Goal: Task Accomplishment & Management: Use online tool/utility

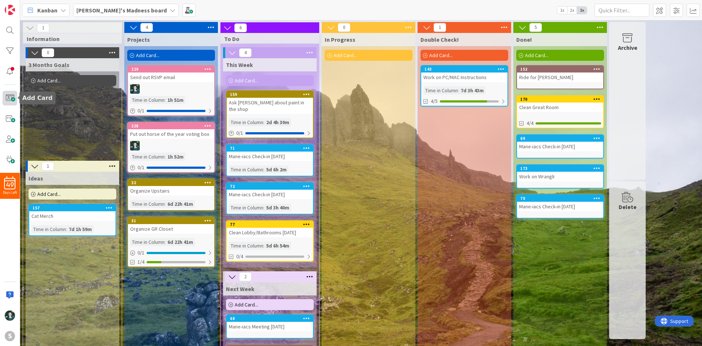
click at [11, 99] on span at bounding box center [10, 98] width 15 height 15
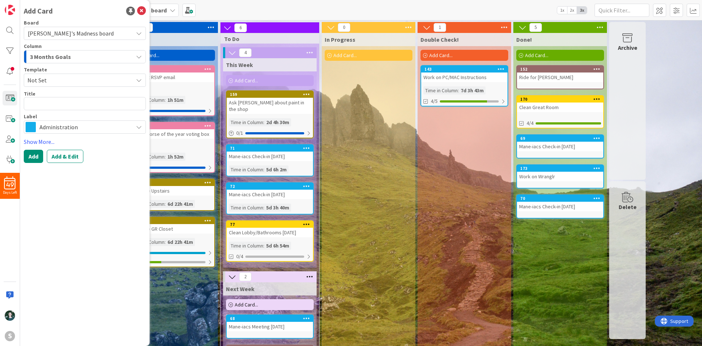
click at [87, 57] on div "3 Months Goals" at bounding box center [80, 57] width 105 height 12
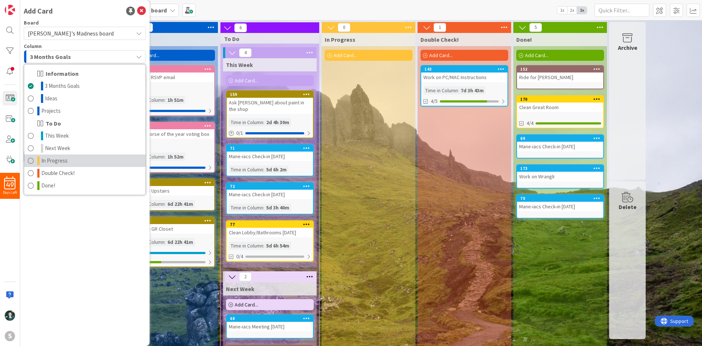
click at [82, 157] on link "In Progress" at bounding box center [84, 160] width 121 height 12
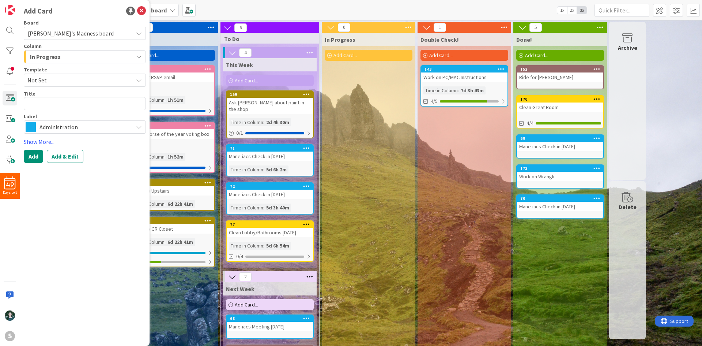
click at [74, 122] on span "Administration" at bounding box center [85, 127] width 90 height 10
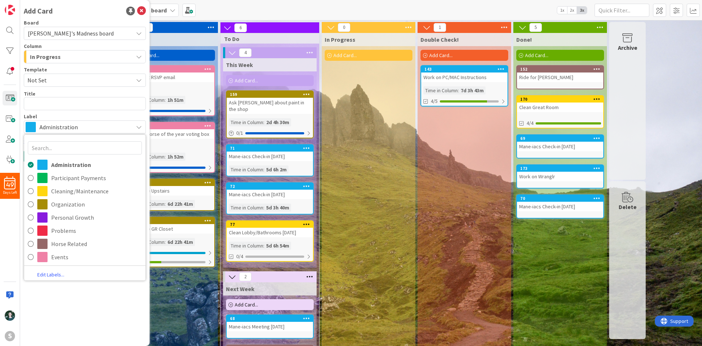
click at [74, 122] on span "Administration" at bounding box center [85, 127] width 90 height 10
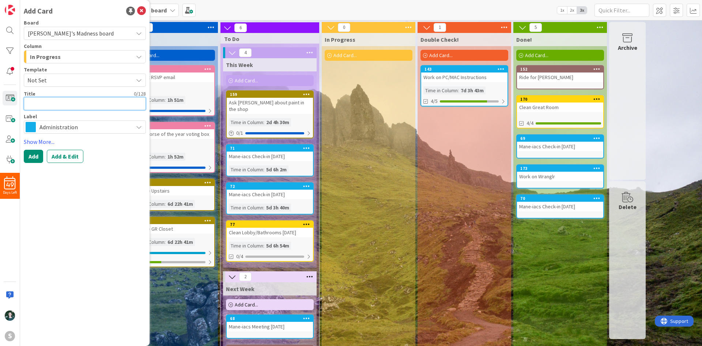
click at [72, 103] on textarea at bounding box center [85, 103] width 122 height 13
type textarea "x"
type textarea "A"
type textarea "x"
type textarea "Ad"
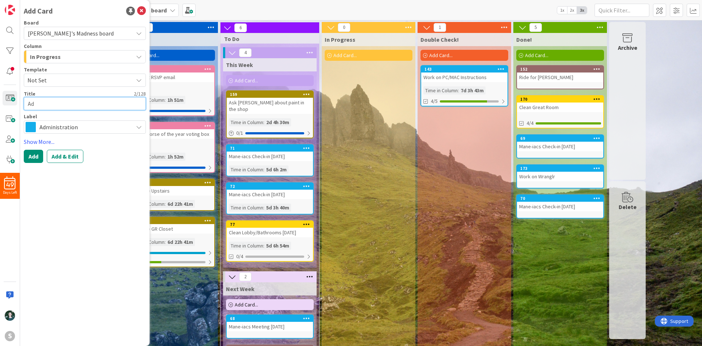
type textarea "x"
type textarea "Add"
type textarea "x"
type textarea "Add"
type textarea "x"
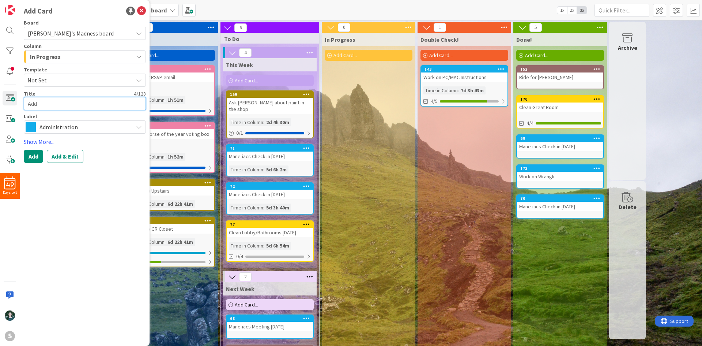
type textarea "Add B"
type textarea "x"
type textarea "Add Ba"
type textarea "x"
type textarea "Add Bar"
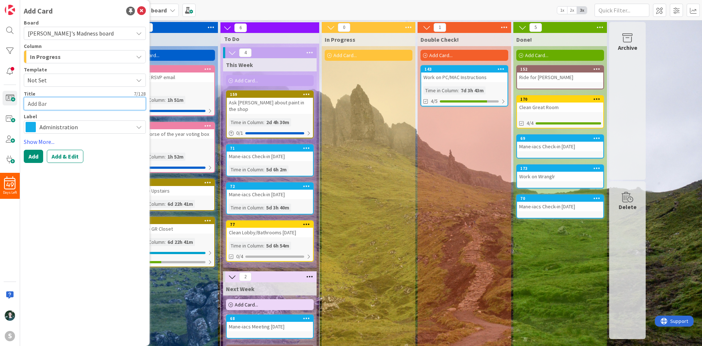
type textarea "x"
type textarea "Add Barn"
type textarea "x"
type textarea "Add Barn"
type textarea "x"
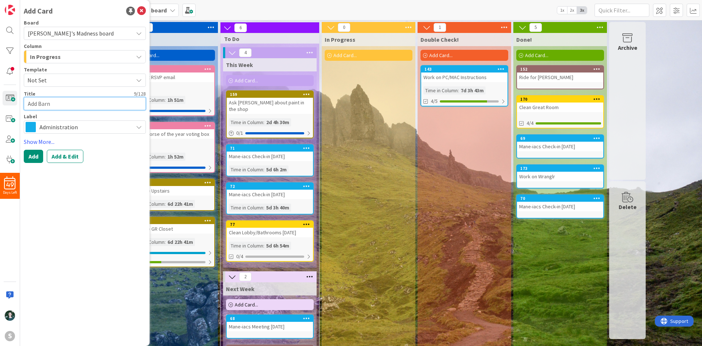
type textarea "Add Barn H"
type textarea "x"
type textarea "Add Barn He"
type textarea "x"
type textarea "Add Barn Hel"
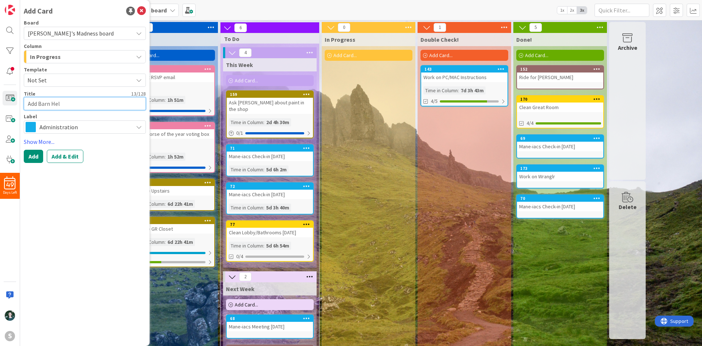
type textarea "x"
type textarea "Add Barn Help"
type textarea "x"
type textarea "Add Barn Helpe"
type textarea "x"
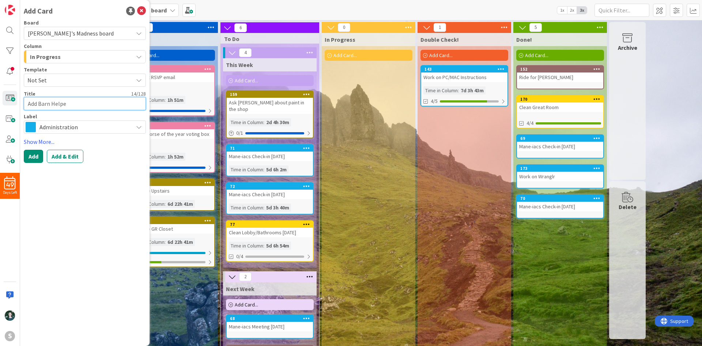
type textarea "Add Barn Helper"
type textarea "x"
type textarea "Add Barn Helper"
type textarea "x"
type textarea "Add Barn Helper H"
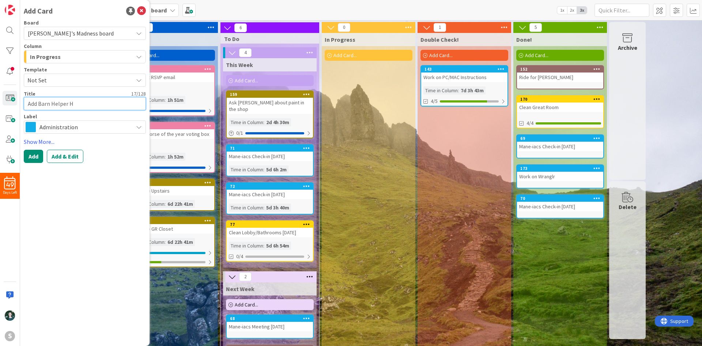
type textarea "x"
type textarea "Add Barn Helper Ho"
type textarea "x"
type textarea "Add Barn Helper Hou"
type textarea "x"
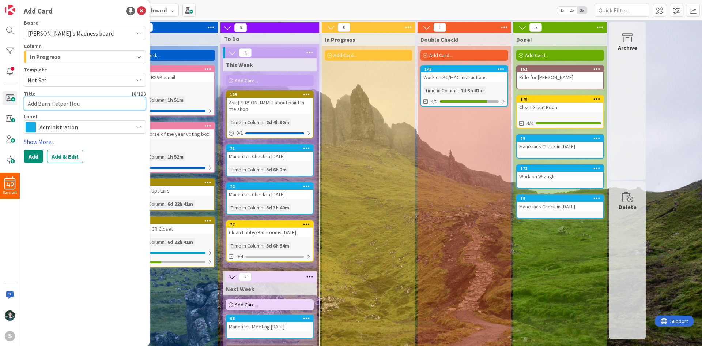
type textarea "Add Barn Helper Hour"
type textarea "x"
type textarea "Add Barn Helper Hou"
type textarea "x"
type textarea "Add Barn Helper Ho"
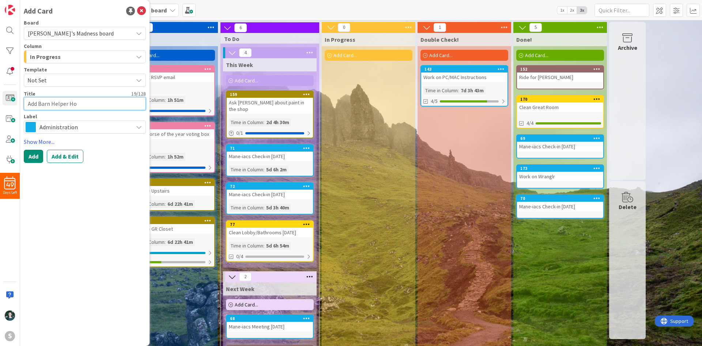
type textarea "x"
type textarea "Add Barn Helper H"
type textarea "x"
type textarea "Add Barn Helper"
type textarea "x"
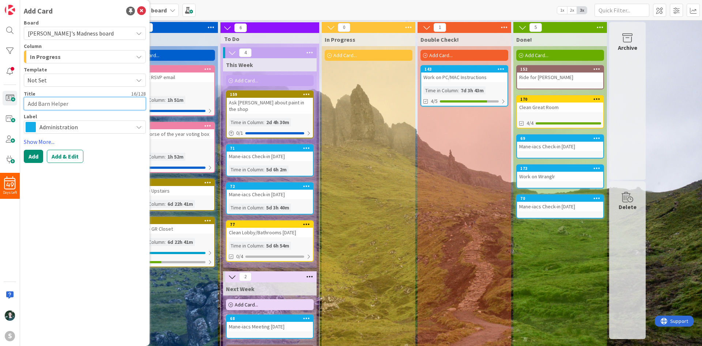
type textarea "Add Barn Helper h"
type textarea "x"
type textarea "Add Barn Helper ho"
type textarea "x"
type textarea "Add Barn Helper hou"
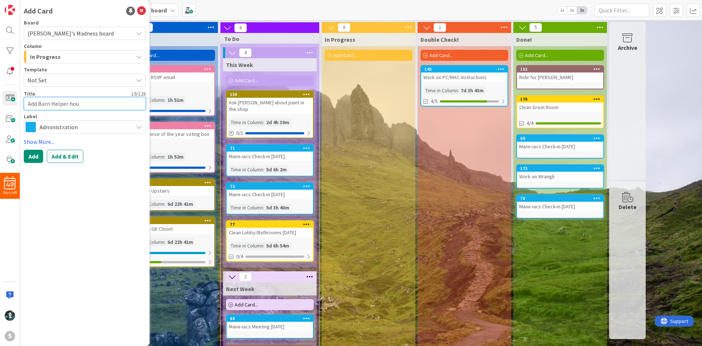
type textarea "x"
type textarea "Add Barn Helper hour"
type textarea "x"
type textarea "Add Barn Helper hours"
click at [31, 154] on button "Add" at bounding box center [33, 156] width 19 height 13
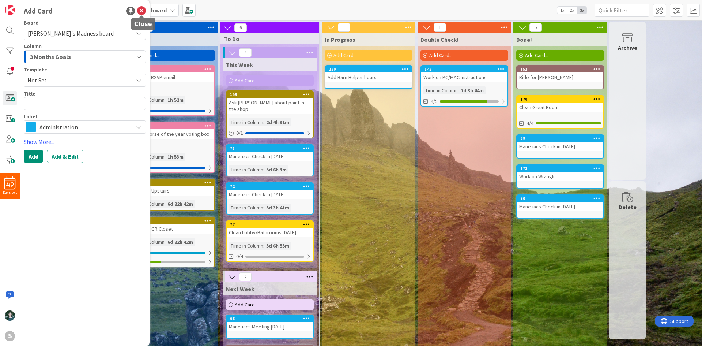
click at [145, 7] on icon at bounding box center [141, 11] width 9 height 9
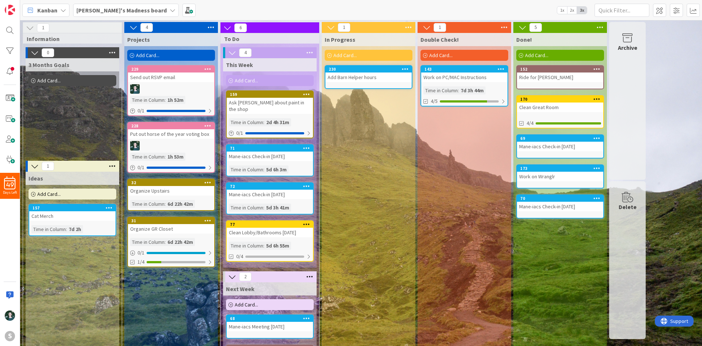
click at [125, 12] on b "[PERSON_NAME]'s Madness board" at bounding box center [121, 10] width 90 height 7
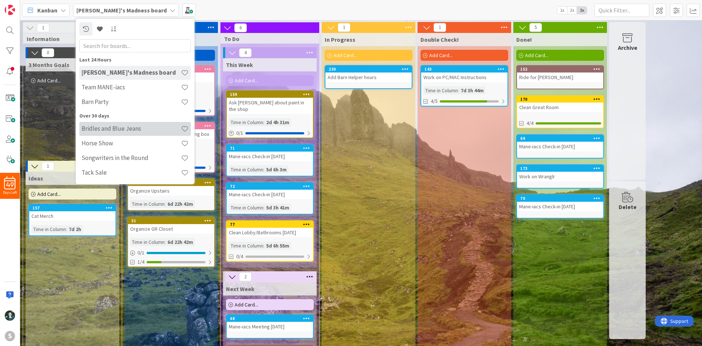
click at [139, 130] on h4 "Bridles and Blue Jeans" at bounding box center [132, 128] width 100 height 7
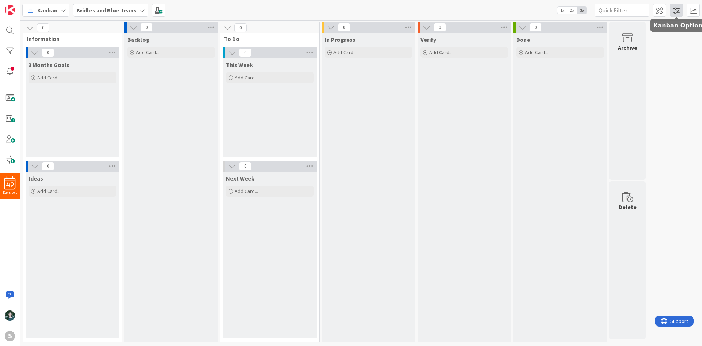
click at [677, 10] on span at bounding box center [676, 10] width 13 height 13
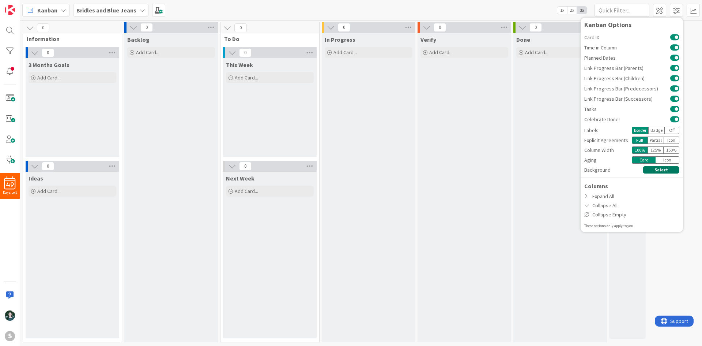
click at [663, 169] on button "Select" at bounding box center [661, 169] width 37 height 7
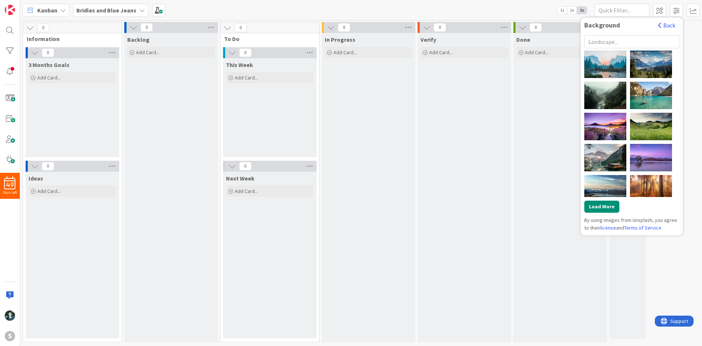
click at [610, 40] on input "text" at bounding box center [632, 41] width 95 height 13
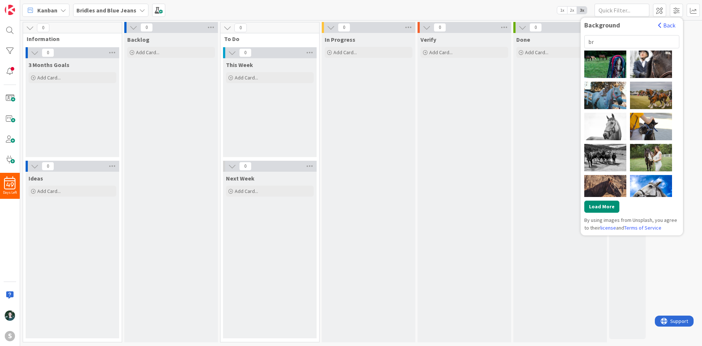
type input "b"
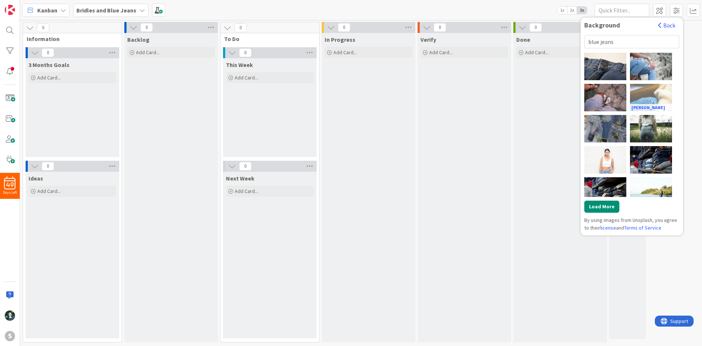
scroll to position [316, 0]
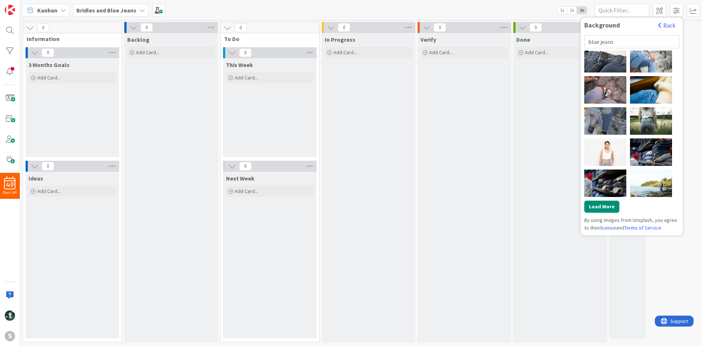
click at [622, 38] on input "blue jeans" at bounding box center [632, 41] width 95 height 13
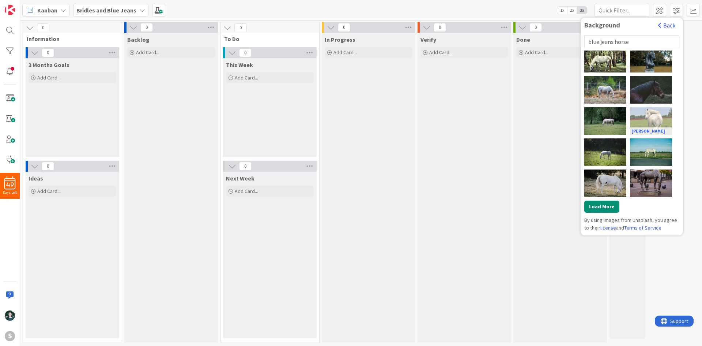
type input "blue jeans horse"
click at [668, 113] on div "[PERSON_NAME]" at bounding box center [651, 120] width 42 height 27
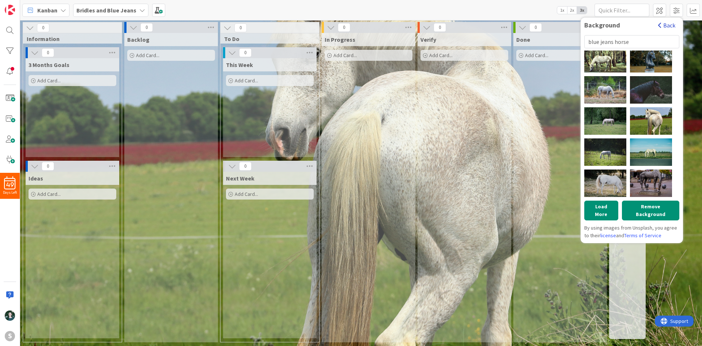
click at [671, 27] on button "Back" at bounding box center [667, 25] width 18 height 8
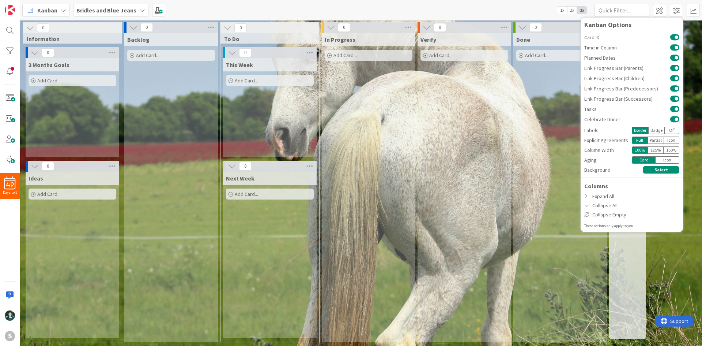
click at [139, 10] on icon at bounding box center [142, 10] width 6 height 6
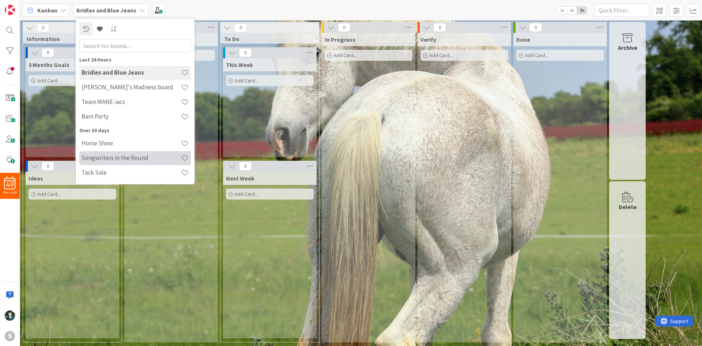
click at [125, 161] on h4 "Songwriters in the Round" at bounding box center [132, 157] width 100 height 7
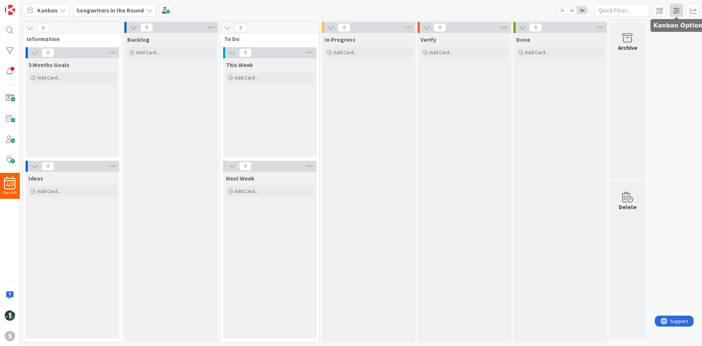
click at [675, 12] on span at bounding box center [676, 10] width 13 height 13
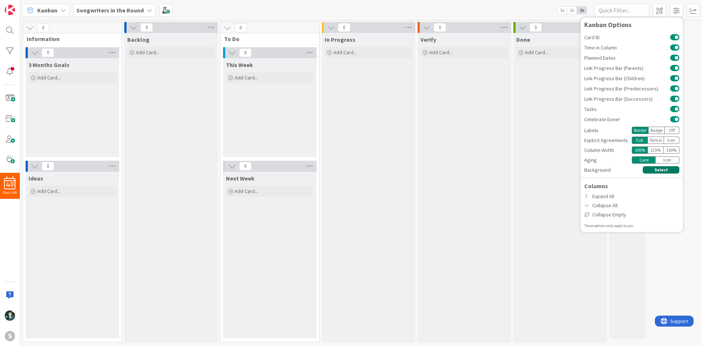
click at [666, 171] on button "Select" at bounding box center [661, 169] width 37 height 7
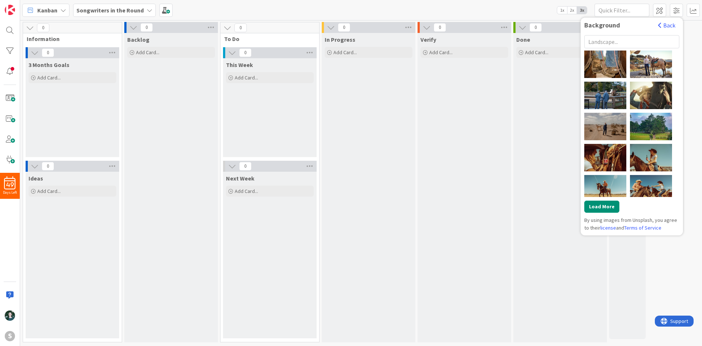
click at [618, 42] on input "text" at bounding box center [632, 41] width 95 height 13
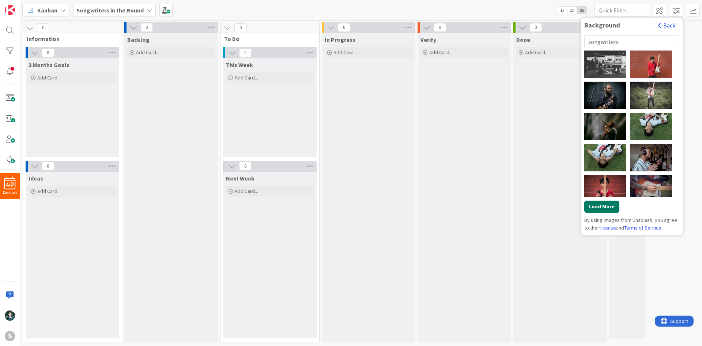
click at [607, 209] on button "Load More" at bounding box center [602, 207] width 35 height 12
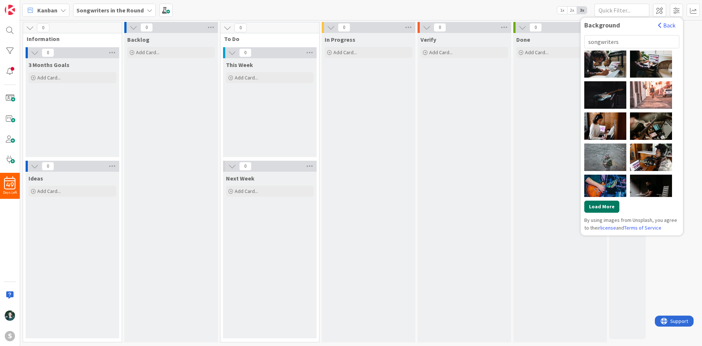
scroll to position [783, 0]
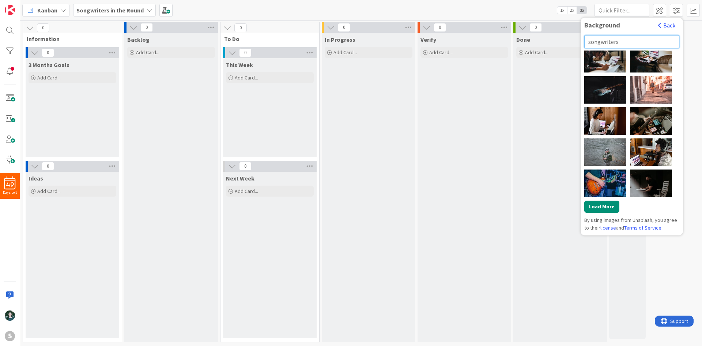
click at [634, 46] on input "songwriters" at bounding box center [632, 41] width 95 height 13
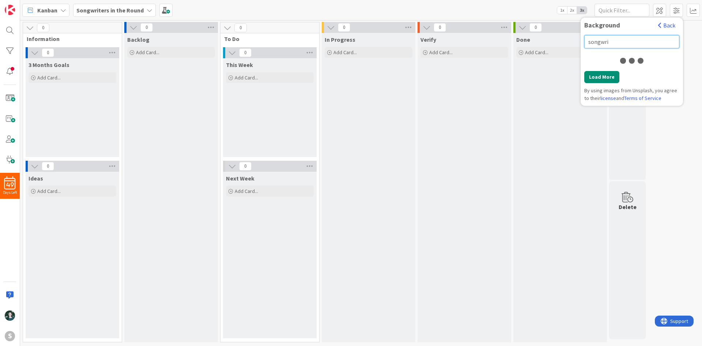
scroll to position [0, 0]
type input "s"
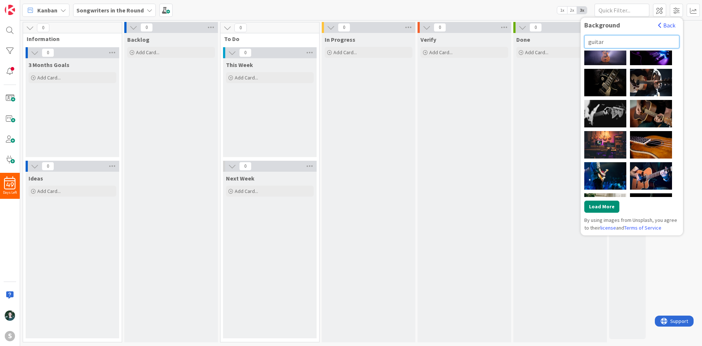
scroll to position [316, 0]
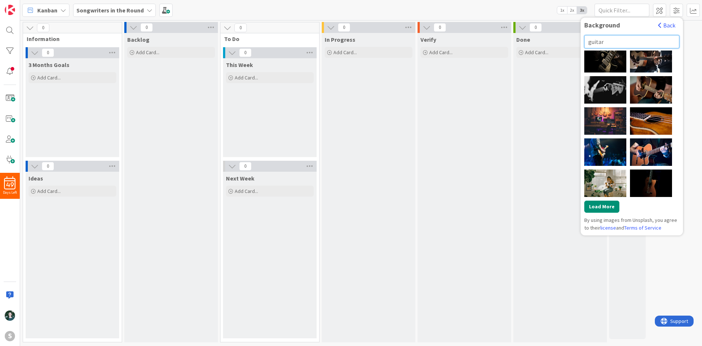
click at [612, 39] on input "guitar" at bounding box center [632, 41] width 95 height 13
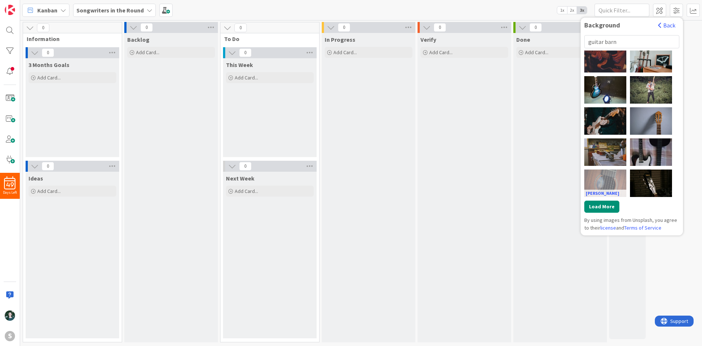
click at [607, 179] on div "[PERSON_NAME]" at bounding box center [606, 182] width 42 height 27
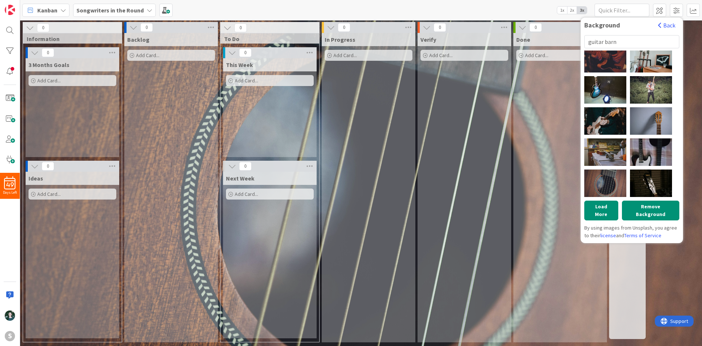
click at [147, 9] on icon at bounding box center [150, 10] width 6 height 6
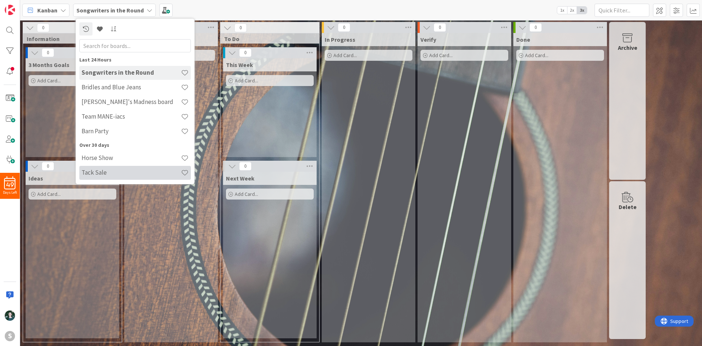
click at [119, 173] on h4 "Tack Sale" at bounding box center [132, 172] width 100 height 7
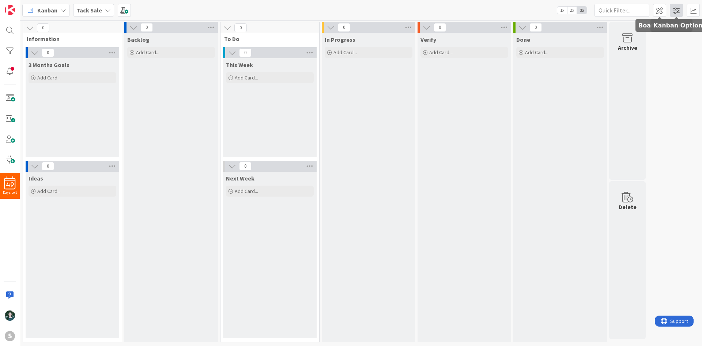
click at [675, 11] on span at bounding box center [676, 10] width 13 height 13
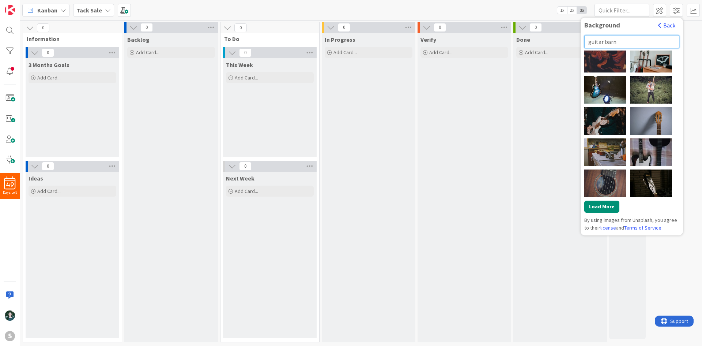
click at [623, 41] on input "guitar barn" at bounding box center [632, 41] width 95 height 13
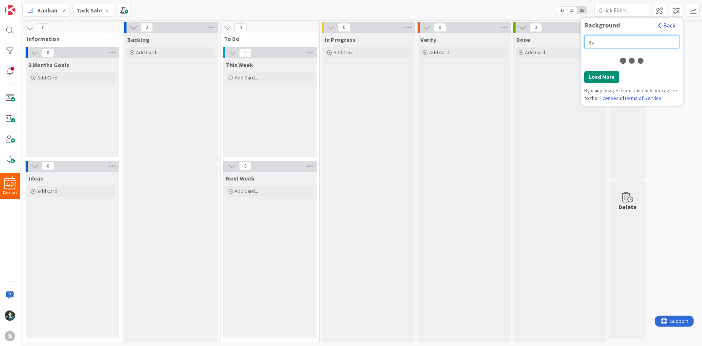
type input "g"
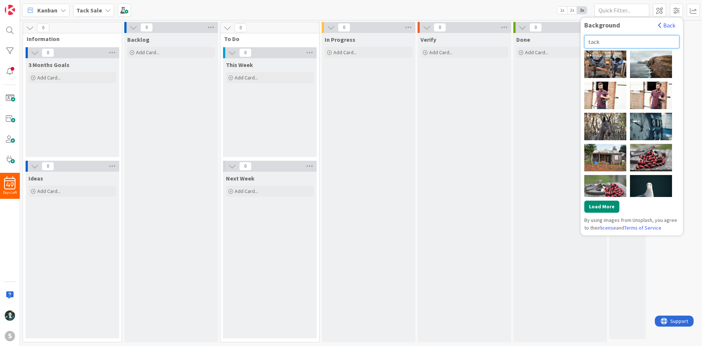
click at [625, 40] on input "tack" at bounding box center [632, 41] width 95 height 13
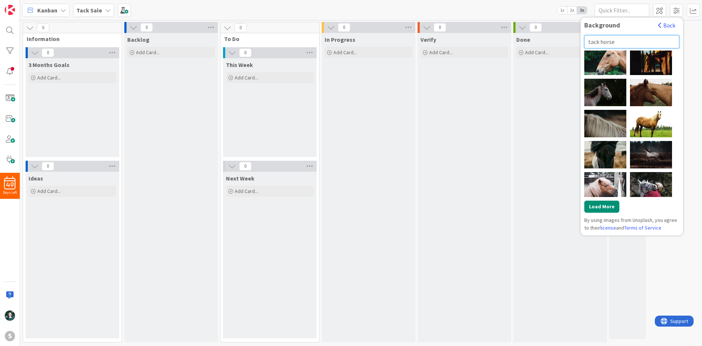
scroll to position [316, 0]
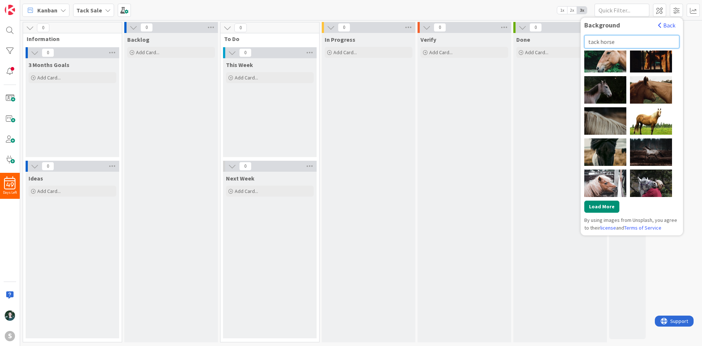
type input "tack horse"
click at [672, 31] on div "Background Back" at bounding box center [632, 27] width 95 height 12
click at [670, 26] on button "Back" at bounding box center [667, 25] width 18 height 8
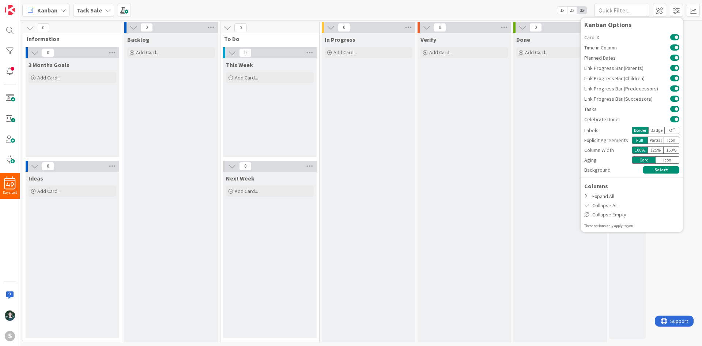
click at [450, 9] on div "Kanban Tack Sale 1x 2x 3x Kanban Options Card ID Time in Column Planned Dates L…" at bounding box center [361, 10] width 682 height 20
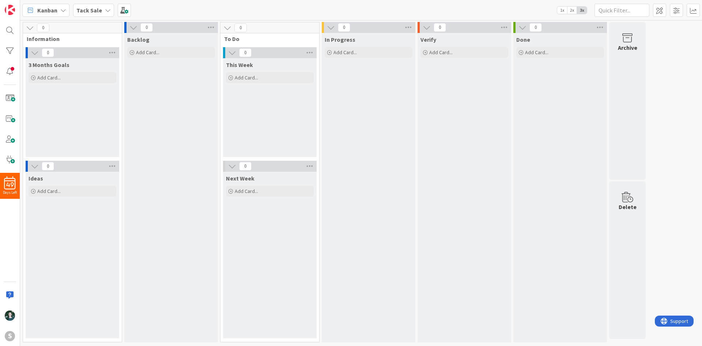
click at [504, 5] on div "Kanban Tack Sale 1x 2x 3x Kanban Options Card ID Time in Column Planned Dates L…" at bounding box center [361, 10] width 682 height 20
click at [672, 12] on span at bounding box center [676, 10] width 13 height 13
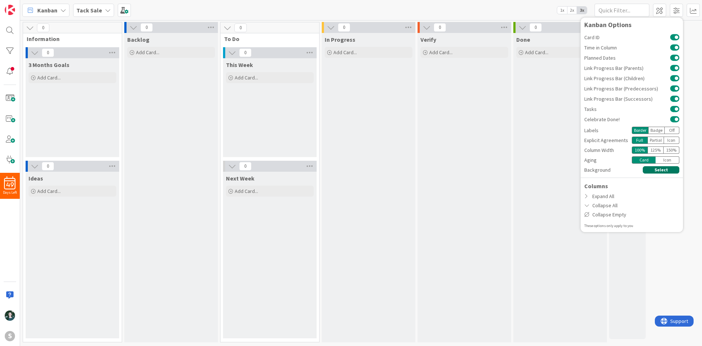
click at [672, 166] on button "Select" at bounding box center [661, 169] width 37 height 7
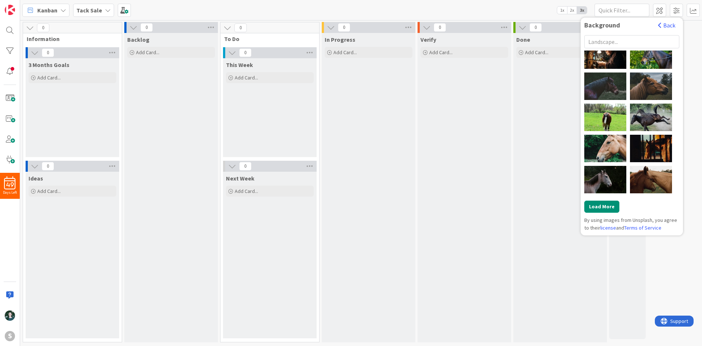
scroll to position [123, 0]
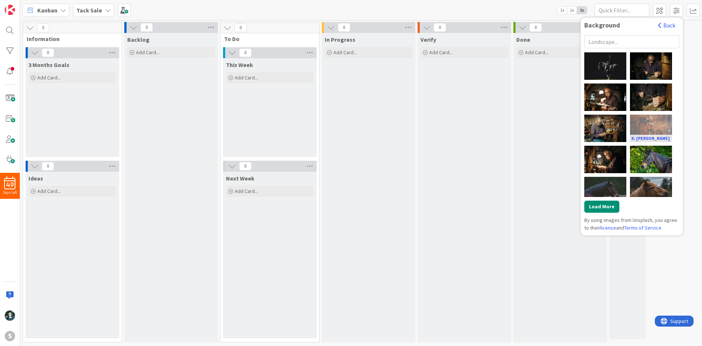
click at [658, 125] on div "K. [PERSON_NAME]" at bounding box center [651, 128] width 42 height 27
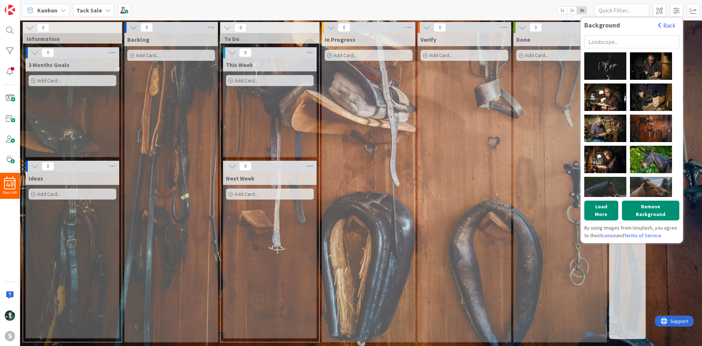
click at [105, 12] on icon at bounding box center [108, 10] width 6 height 6
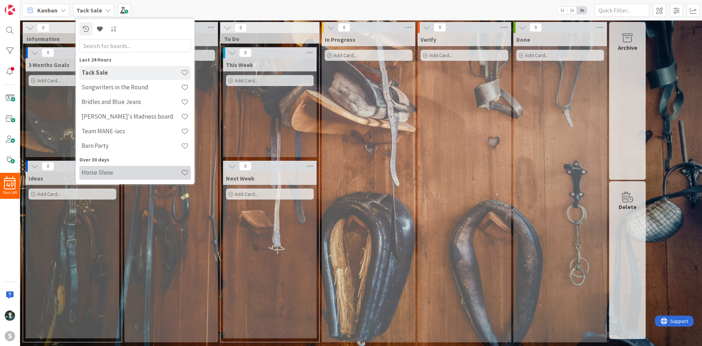
click at [125, 168] on div "Horse Show" at bounding box center [135, 173] width 112 height 14
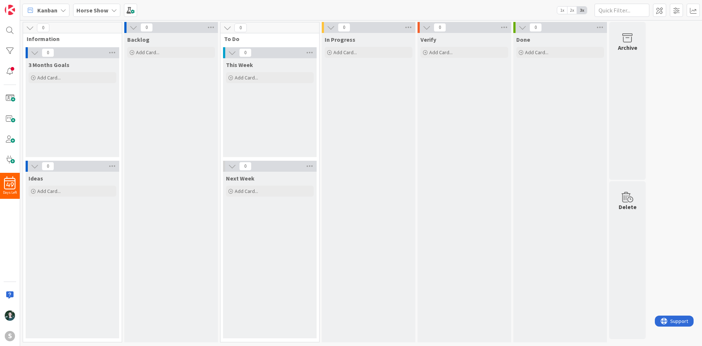
drag, startPoint x: 678, startPoint y: 2, endPoint x: 679, endPoint y: 10, distance: 7.8
click at [678, 2] on div "Kanban Horse Show 1x 2x 3x Background Back [PERSON_NAME] [PERSON_NAME] [PERSON_…" at bounding box center [361, 10] width 682 height 20
click at [679, 10] on span at bounding box center [676, 10] width 13 height 13
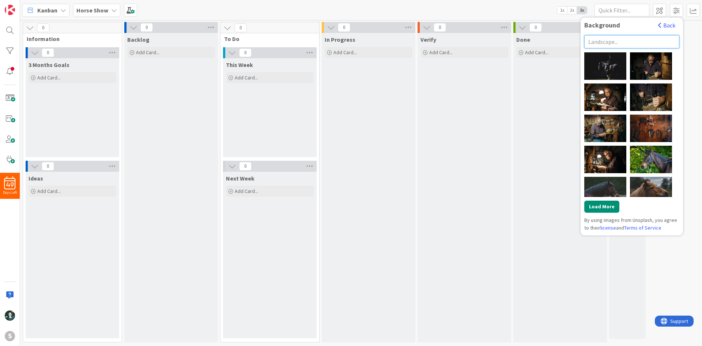
click at [655, 44] on input "text" at bounding box center [632, 41] width 95 height 13
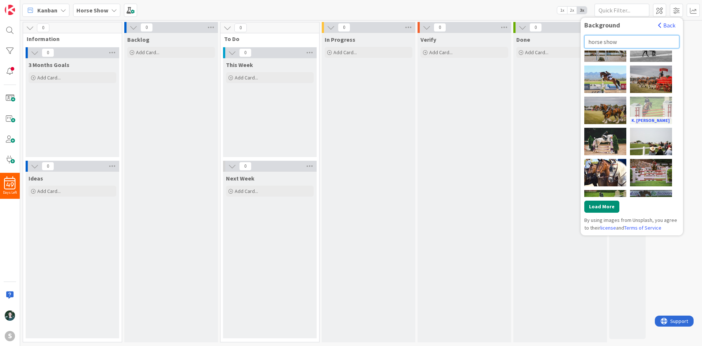
scroll to position [60, 0]
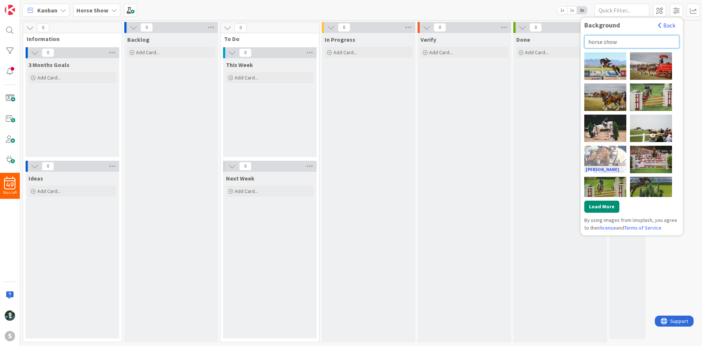
type input "horse show"
click at [619, 161] on div "[PERSON_NAME]" at bounding box center [606, 159] width 42 height 27
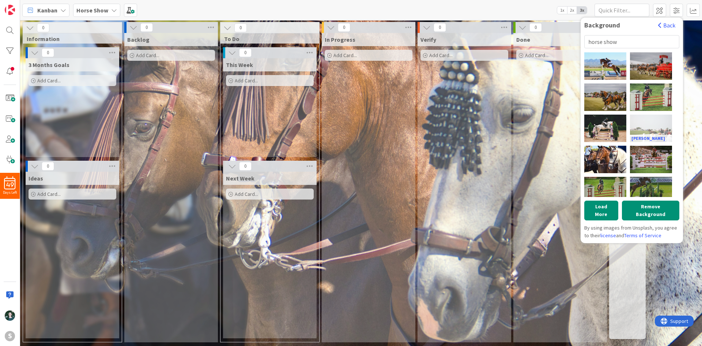
scroll to position [0, 0]
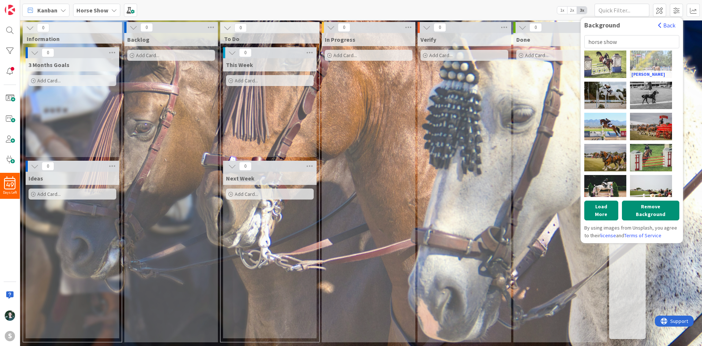
click at [660, 63] on div "[PERSON_NAME]" at bounding box center [651, 63] width 42 height 27
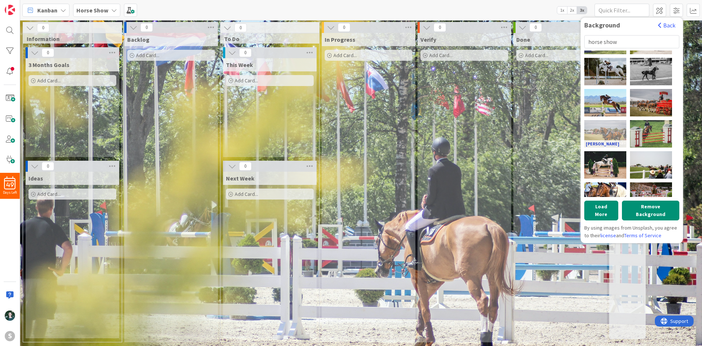
scroll to position [37, 0]
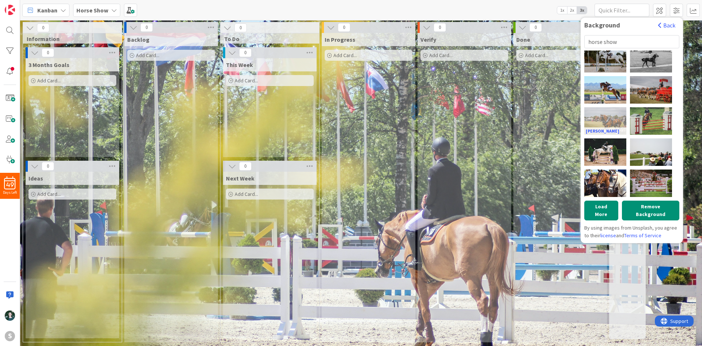
click at [612, 126] on div "[PERSON_NAME]" at bounding box center [606, 120] width 42 height 27
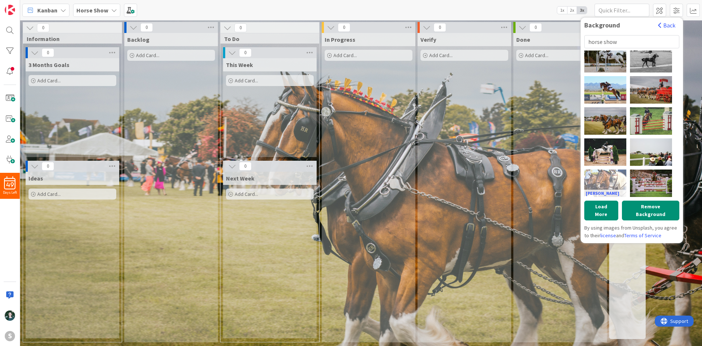
click at [613, 180] on div "[PERSON_NAME]" at bounding box center [606, 182] width 42 height 27
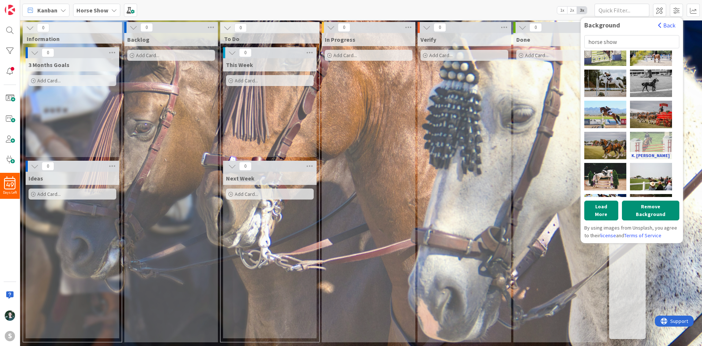
scroll to position [0, 0]
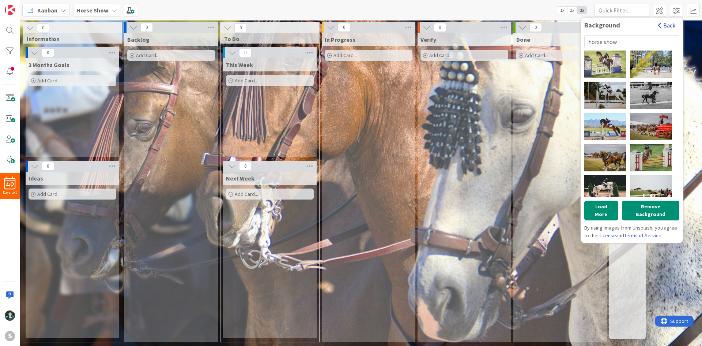
click at [669, 22] on button "Back" at bounding box center [667, 25] width 18 height 8
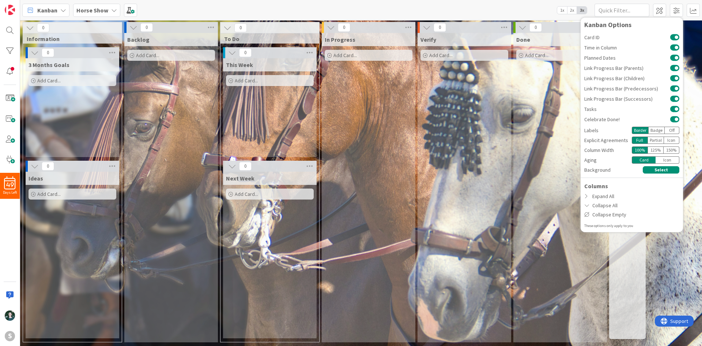
click at [97, 11] on b "Horse Show" at bounding box center [92, 10] width 32 height 7
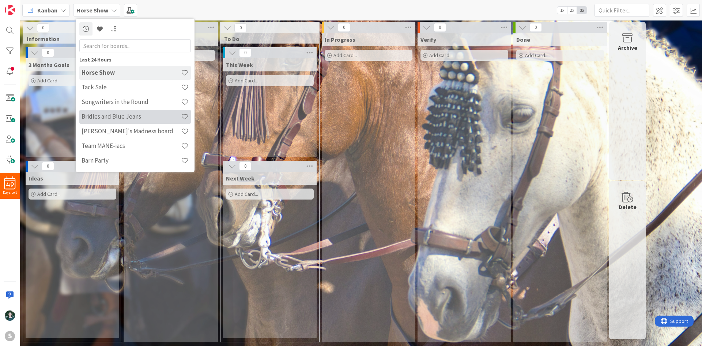
click at [154, 115] on h4 "Bridles and Blue Jeans" at bounding box center [132, 116] width 100 height 7
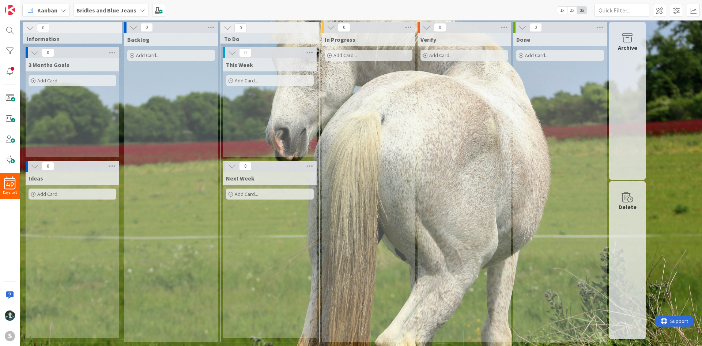
click at [139, 12] on icon at bounding box center [142, 10] width 6 height 6
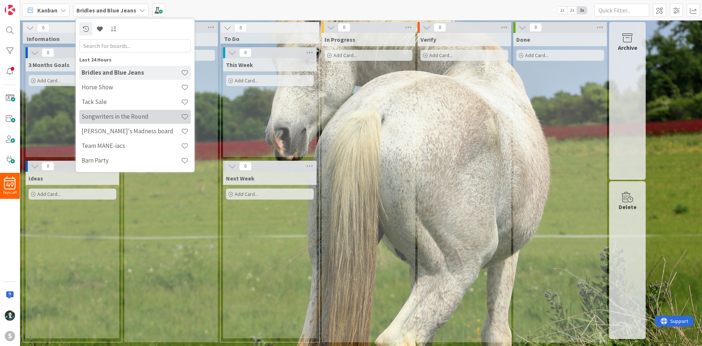
click at [140, 117] on h4 "Songwriters in the Round" at bounding box center [132, 116] width 100 height 7
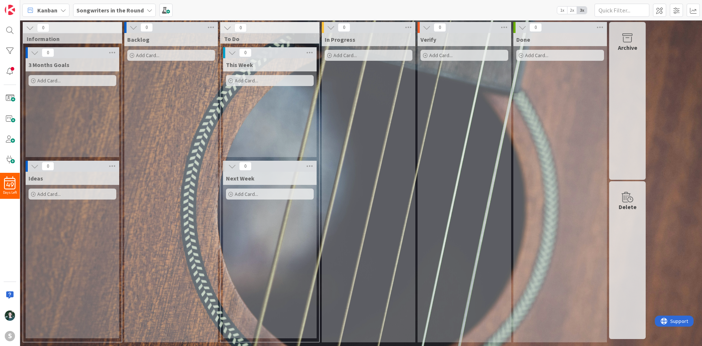
click at [132, 11] on b "Songwriters in the Round" at bounding box center [109, 10] width 67 height 7
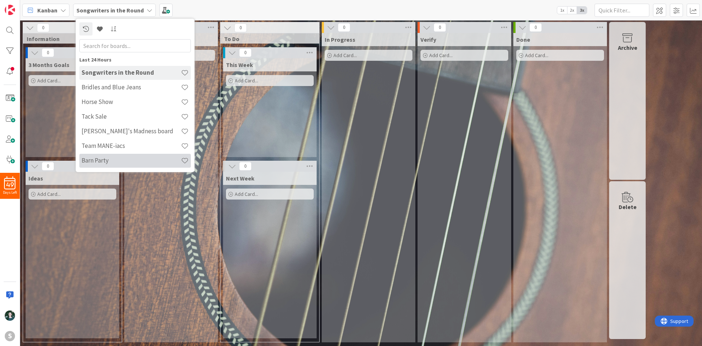
click at [125, 156] on div "Barn Party" at bounding box center [135, 161] width 112 height 14
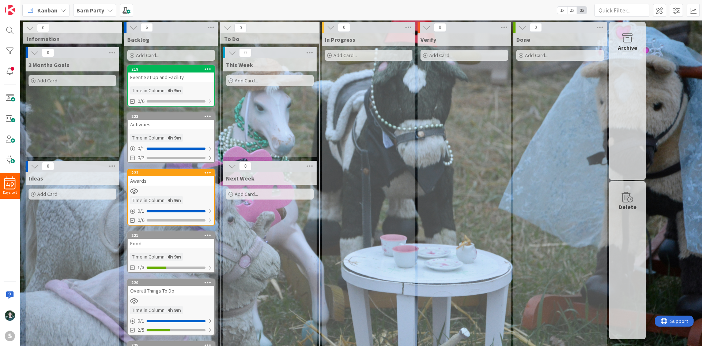
click at [93, 8] on b "Barn Party" at bounding box center [90, 10] width 28 height 7
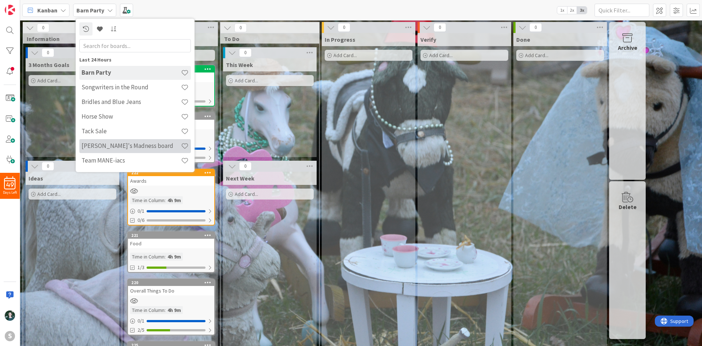
click at [110, 146] on h4 "[PERSON_NAME]'s Madness board" at bounding box center [132, 145] width 100 height 7
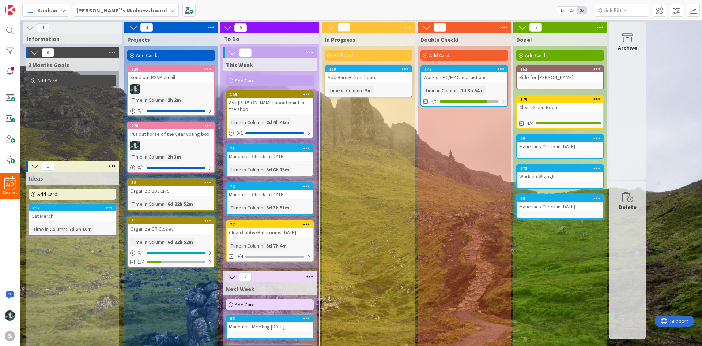
click at [124, 7] on b "[PERSON_NAME]'s Madness board" at bounding box center [121, 10] width 90 height 7
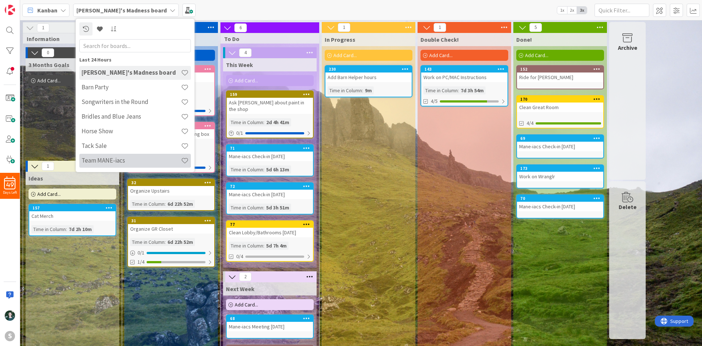
click at [131, 164] on div "Team MANE-iacs" at bounding box center [135, 161] width 112 height 14
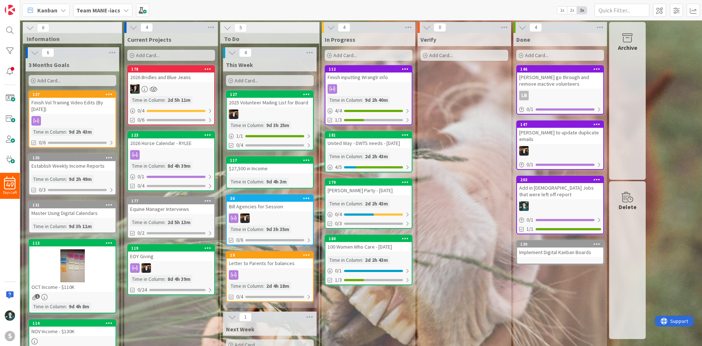
click at [385, 81] on div "Finish inputting Wranglr info" at bounding box center [369, 77] width 86 height 10
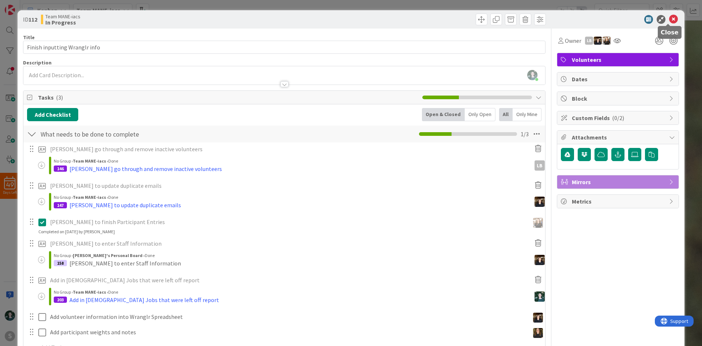
click at [670, 18] on icon at bounding box center [674, 19] width 9 height 9
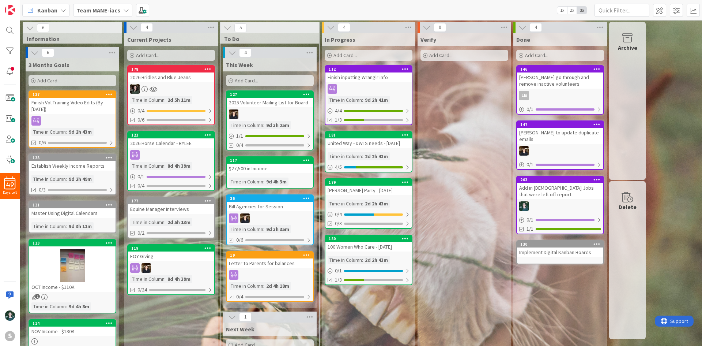
click at [123, 11] on icon at bounding box center [126, 10] width 6 height 6
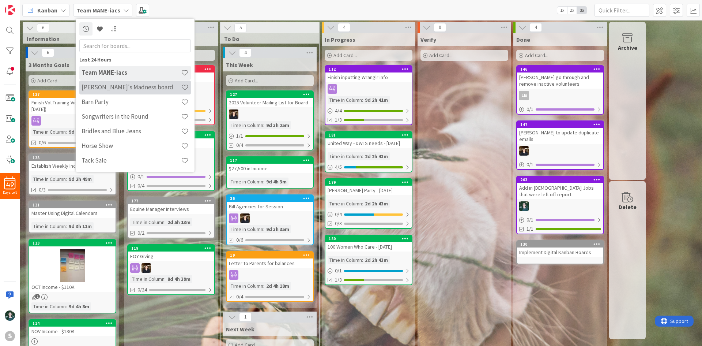
click at [138, 85] on h4 "[PERSON_NAME]'s Madness board" at bounding box center [132, 86] width 100 height 7
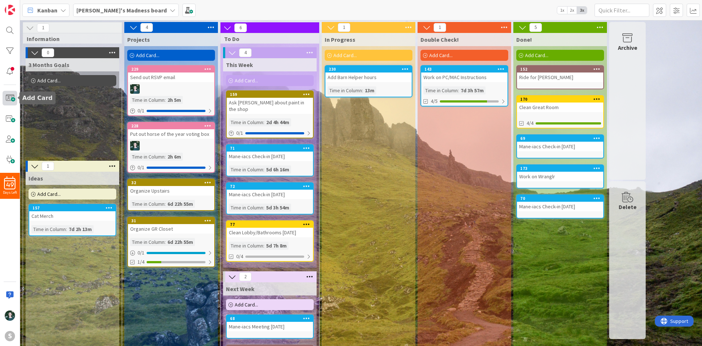
click at [14, 94] on span at bounding box center [10, 98] width 15 height 15
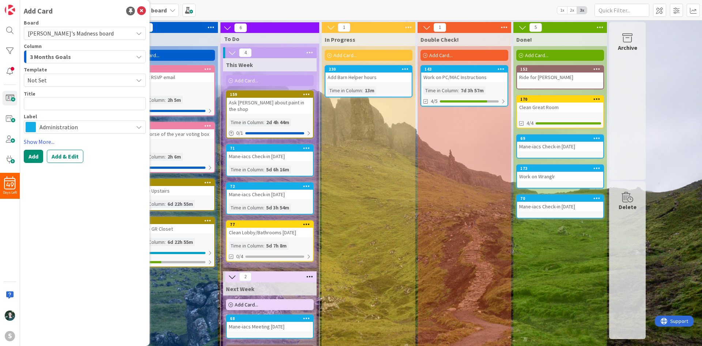
click at [84, 51] on div "3 Months Goals" at bounding box center [80, 57] width 105 height 12
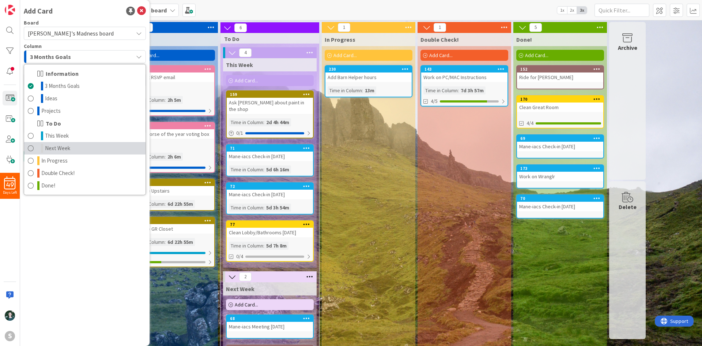
click at [80, 148] on link "Next Week" at bounding box center [84, 148] width 121 height 12
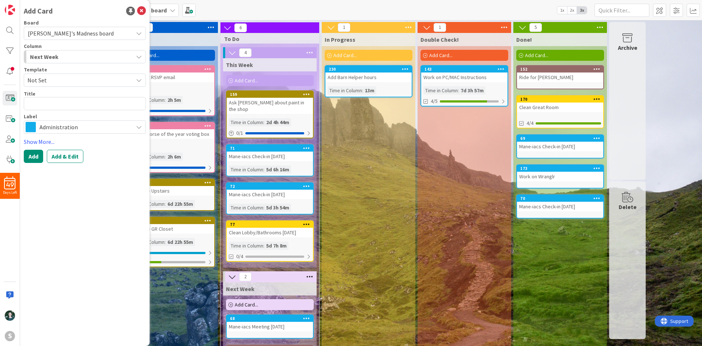
click at [84, 77] on span "Not Set" at bounding box center [77, 80] width 100 height 10
click at [81, 121] on div "Administration" at bounding box center [85, 126] width 122 height 13
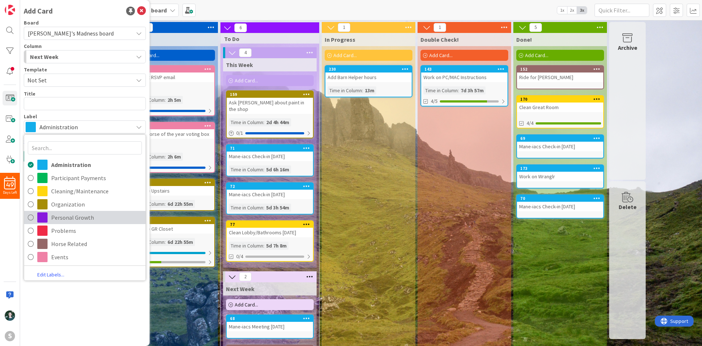
click at [82, 216] on span "Personal Growth" at bounding box center [96, 217] width 91 height 11
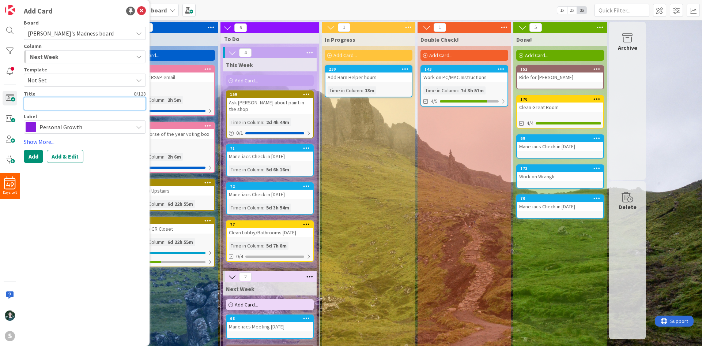
click at [79, 101] on textarea at bounding box center [85, 103] width 122 height 13
type textarea "x"
type textarea "P"
type textarea "x"
type textarea "Pr"
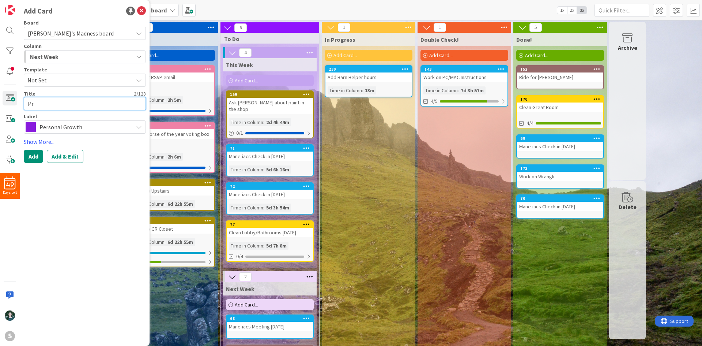
type textarea "x"
type textarea "Pri"
type textarea "x"
type textarea "Prin"
type textarea "x"
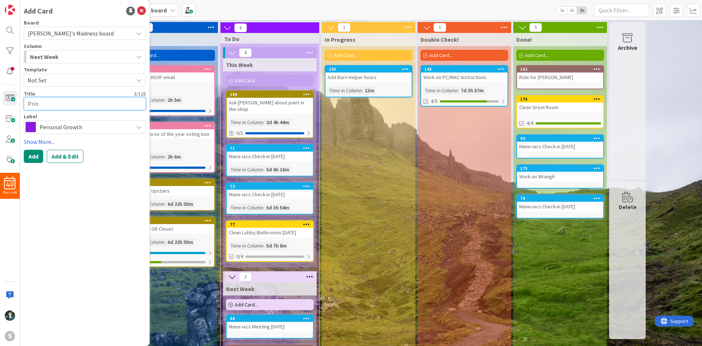
type textarea "Print"
type textarea "x"
type textarea "Print"
type textarea "x"
type textarea "Print o"
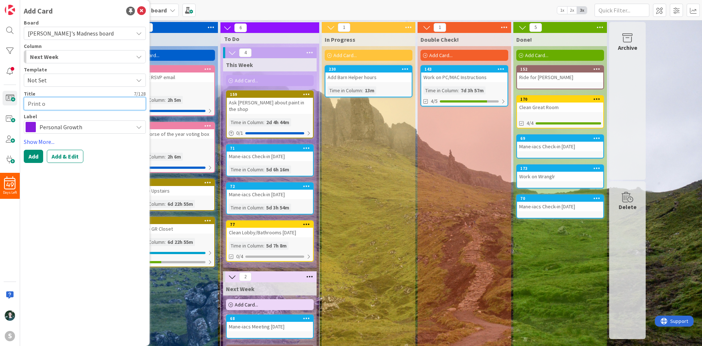
type textarea "x"
type textarea "Print ou"
type textarea "x"
type textarea "Print out"
type textarea "x"
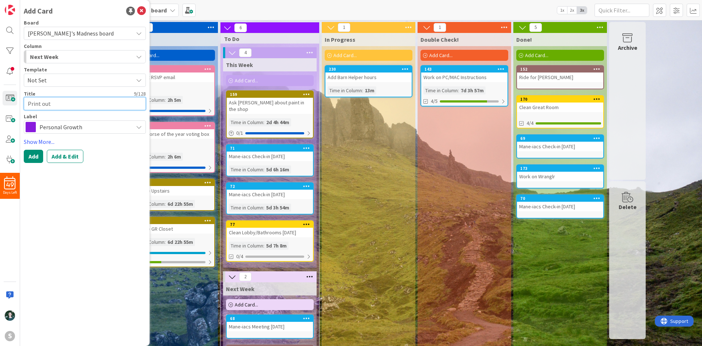
type textarea "Print out"
type textarea "x"
type textarea "Print out v"
type textarea "x"
type textarea "Print out ve"
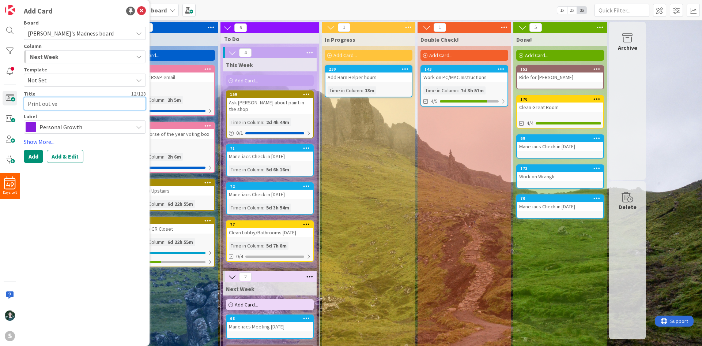
type textarea "x"
type textarea "Print out vet"
type textarea "x"
type textarea "Print out vet"
type textarea "x"
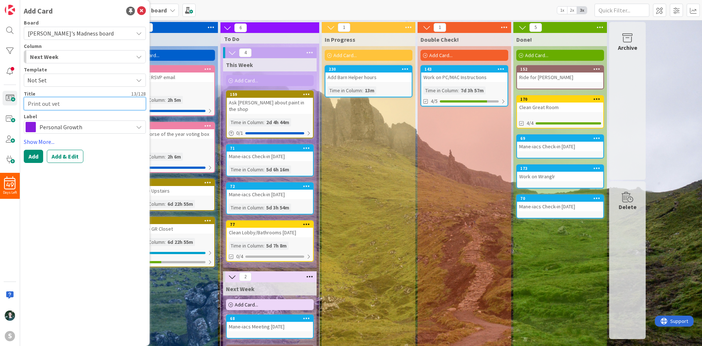
type textarea "Print out vet t"
type textarea "x"
type textarea "Print out vet th"
type textarea "x"
type textarea "Print out vet thi"
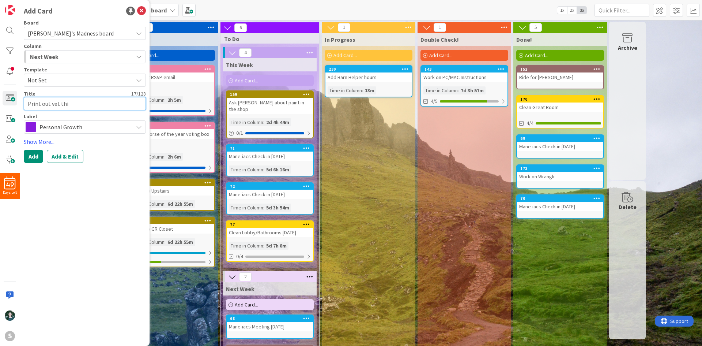
type textarea "x"
type textarea "Print out vet thin"
type textarea "x"
type textarea "Print out vet thing"
type textarea "x"
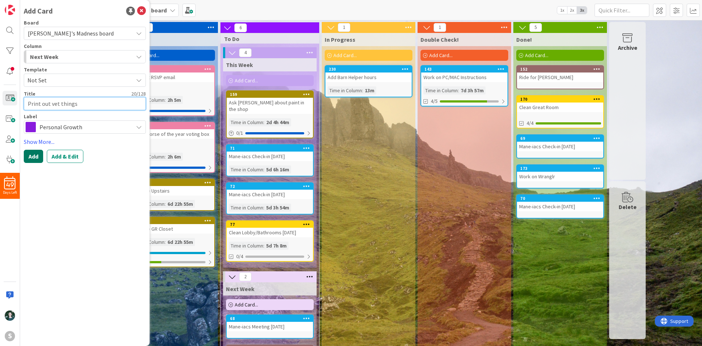
type textarea "Print out vet things"
click at [34, 153] on button "Add" at bounding box center [33, 156] width 19 height 13
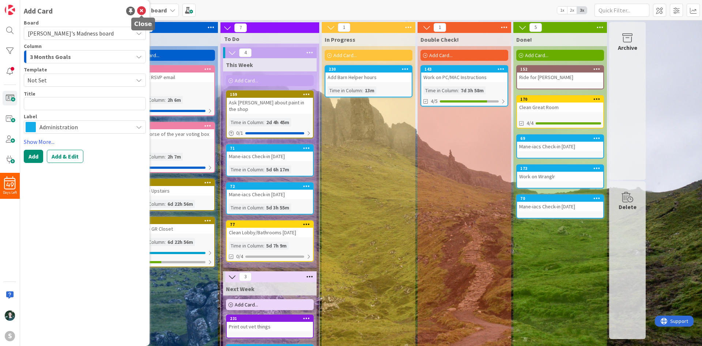
click at [142, 10] on icon at bounding box center [141, 11] width 9 height 9
